Goal: Check status: Verify the current state of an ongoing process or item

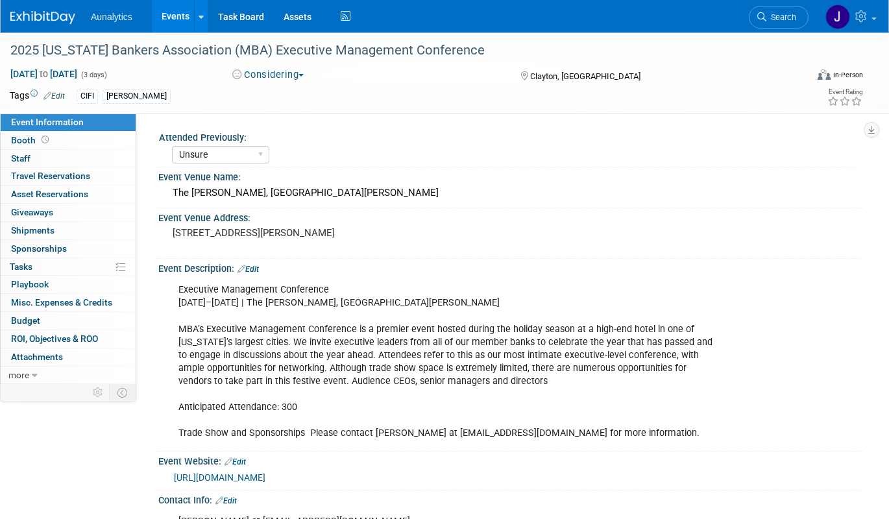
select select "Unsure"
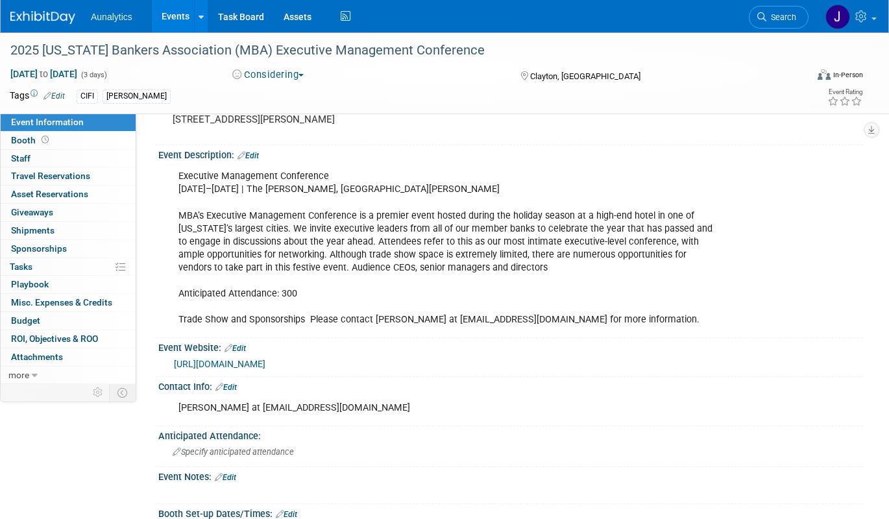
click at [177, 17] on link "Events" at bounding box center [175, 16] width 47 height 32
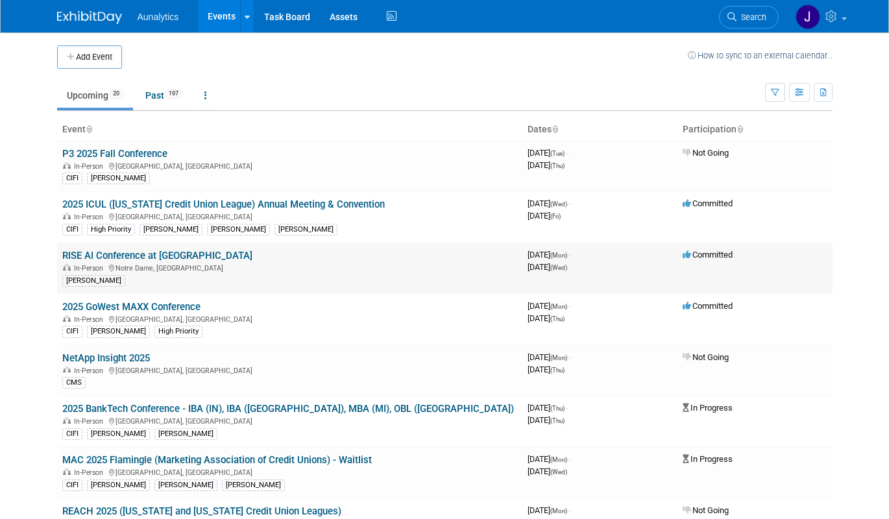
click at [146, 256] on link "RISE AI Conference at [GEOGRAPHIC_DATA]" at bounding box center [157, 256] width 190 height 12
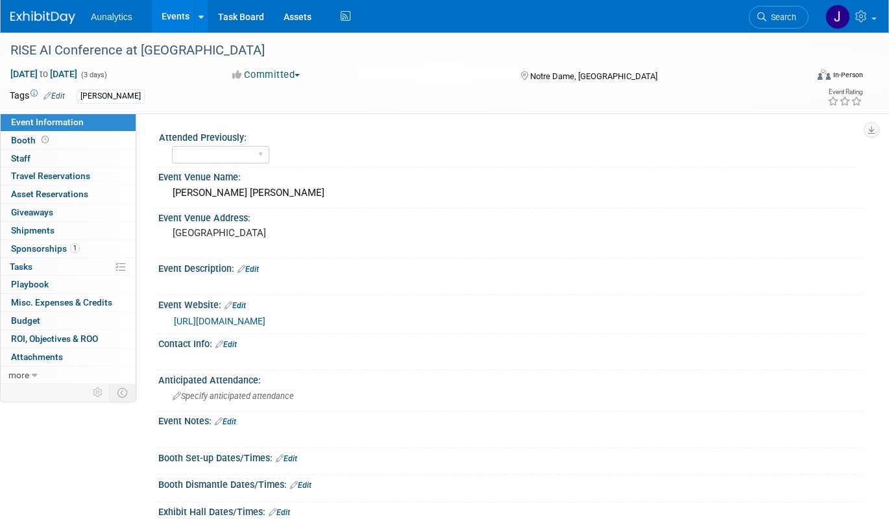
select select "Accepted"
click at [173, 13] on link "Events" at bounding box center [175, 16] width 47 height 32
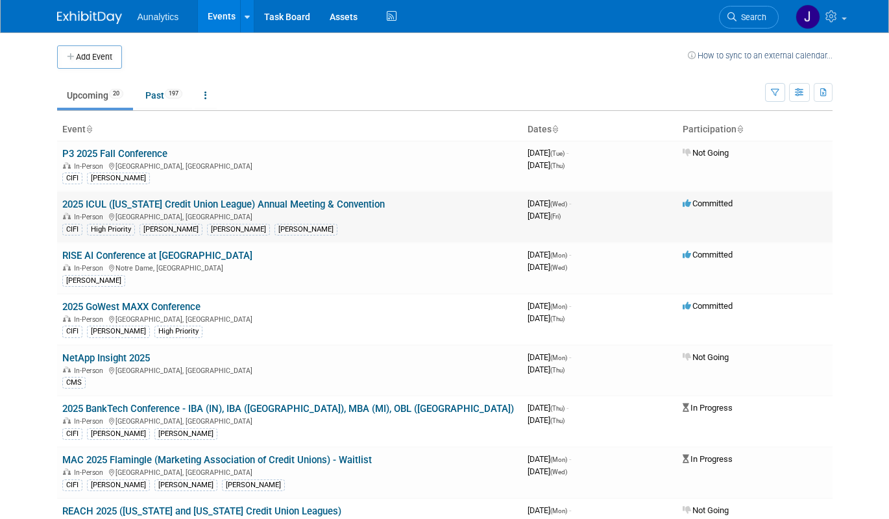
click at [158, 203] on link "2025 ICUL ([US_STATE] Credit Union League) Annual Meeting & Convention" at bounding box center [223, 205] width 323 height 12
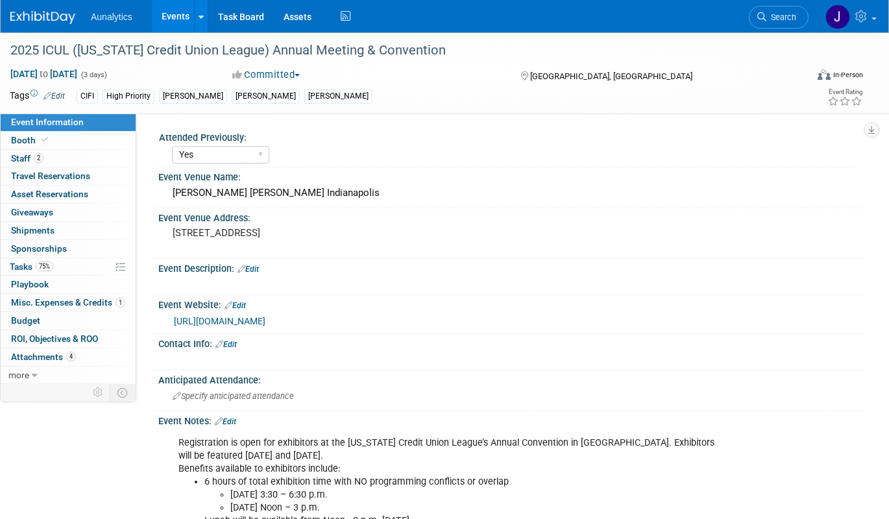
select select "Yes"
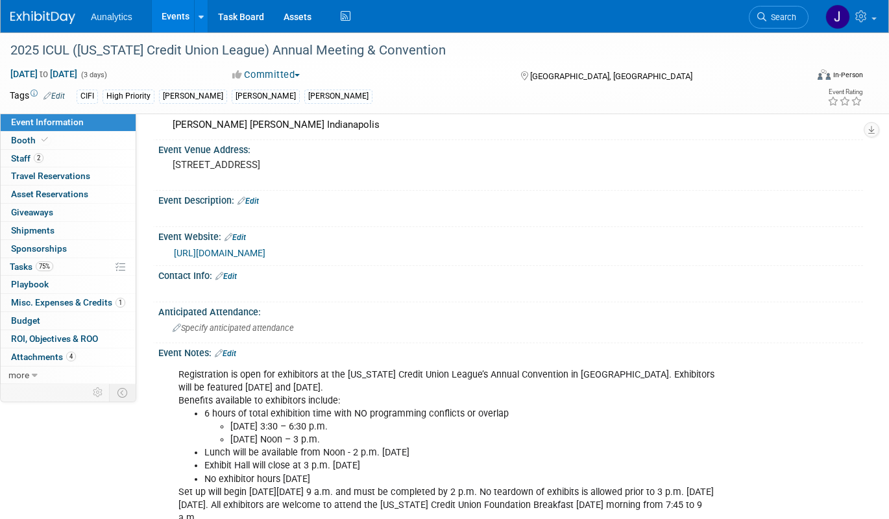
scroll to position [88, 0]
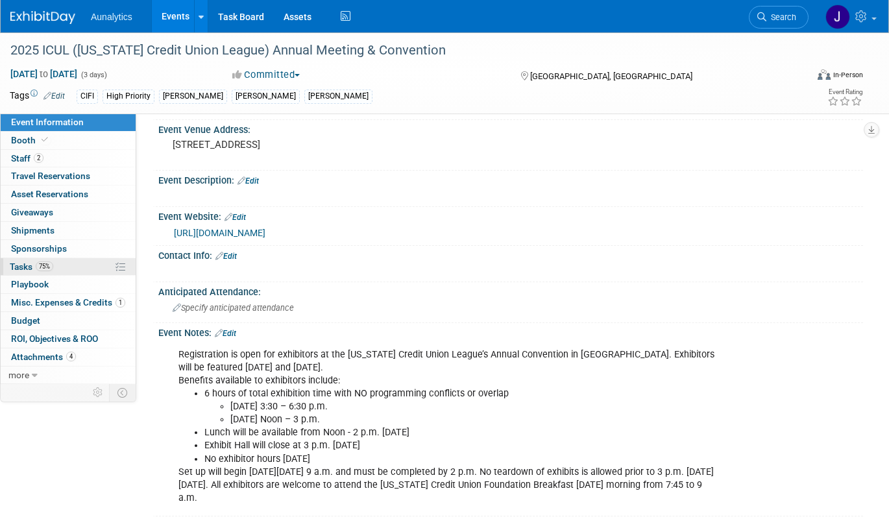
click at [67, 265] on link "75% Tasks 75%" at bounding box center [68, 267] width 135 height 18
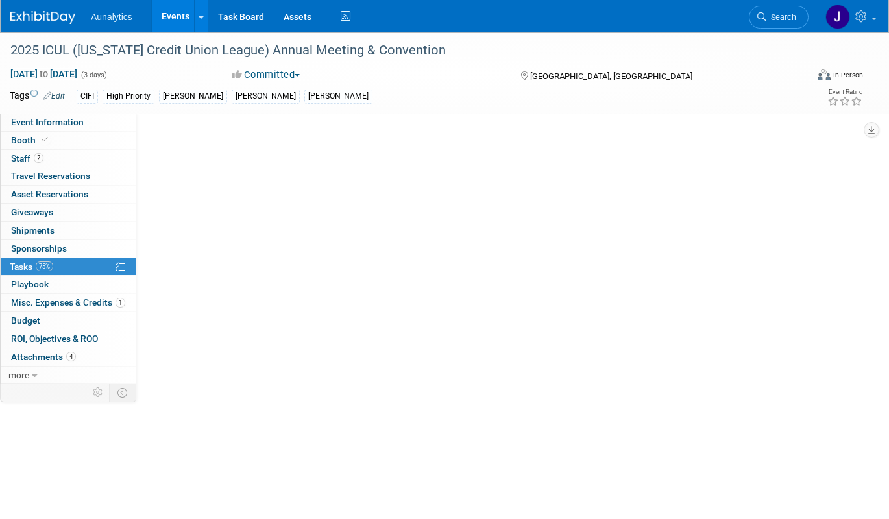
scroll to position [0, 0]
